Goal: Transaction & Acquisition: Purchase product/service

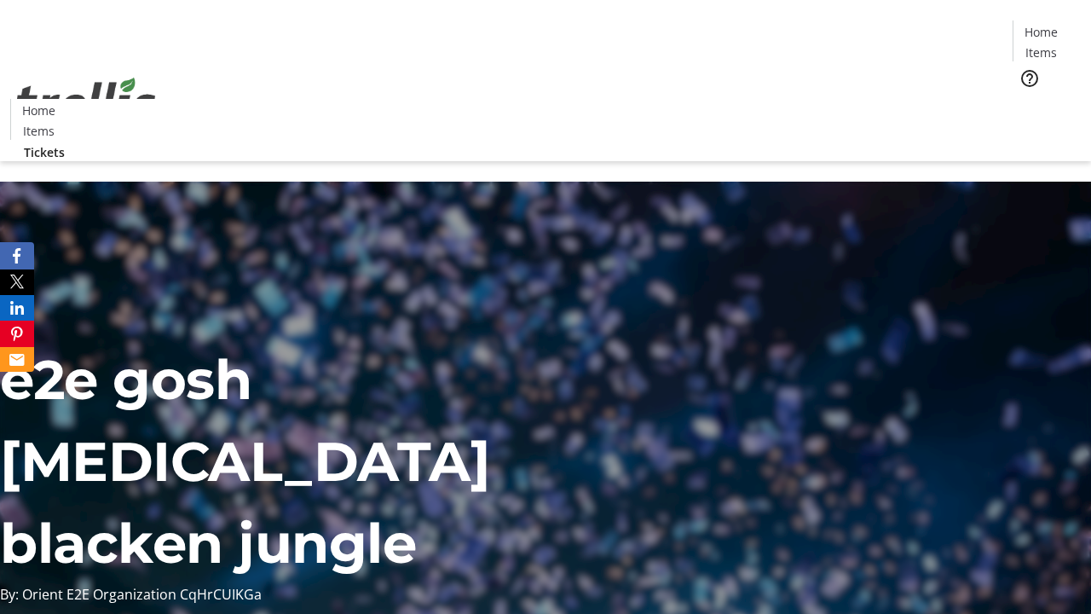
click at [1026, 99] on span "Tickets" at bounding box center [1046, 108] width 41 height 18
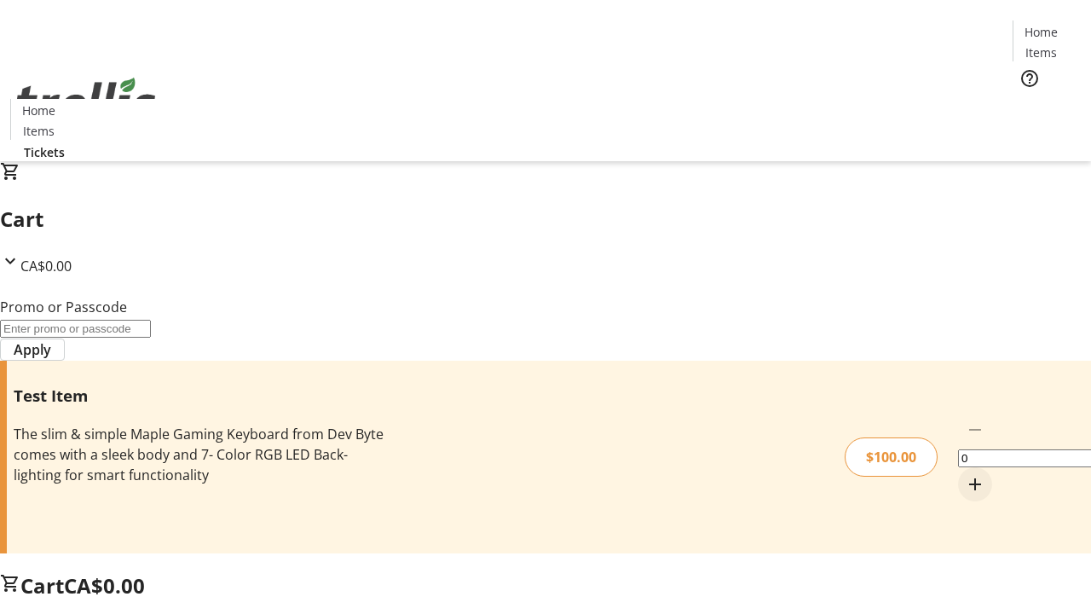
click at [965, 474] on mat-icon "Increment by one" at bounding box center [975, 484] width 20 height 20
type input "1"
type input "PERCENT"
